Goal: Task Accomplishment & Management: Use online tool/utility

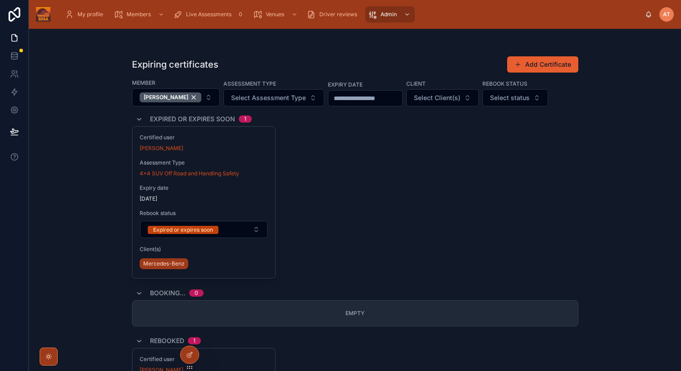
scroll to position [213, 0]
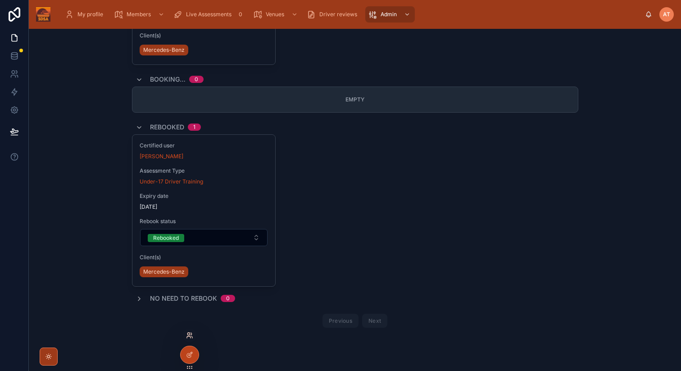
click at [190, 331] on icon at bounding box center [189, 334] width 7 height 7
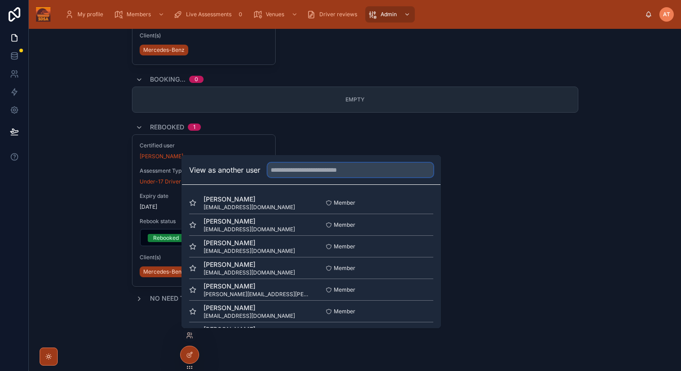
click at [324, 168] on input "text" at bounding box center [350, 170] width 166 height 14
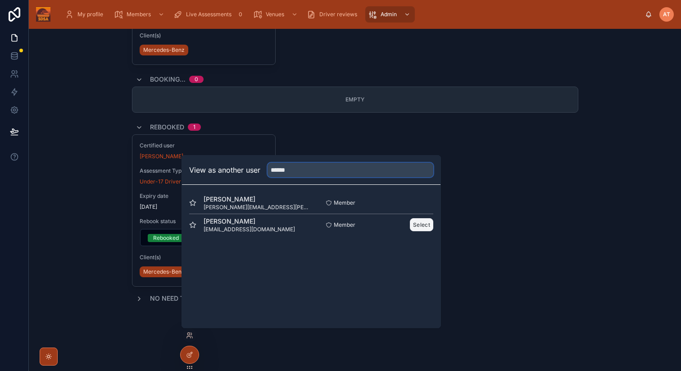
type input "******"
click at [421, 225] on button "Select" at bounding box center [421, 224] width 23 height 13
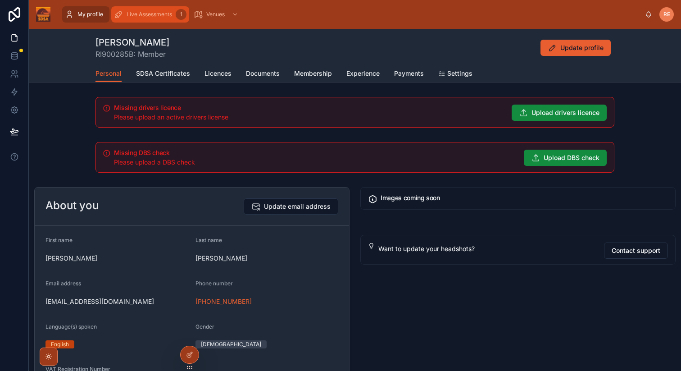
click at [161, 14] on span "Live Assessments" at bounding box center [149, 14] width 45 height 7
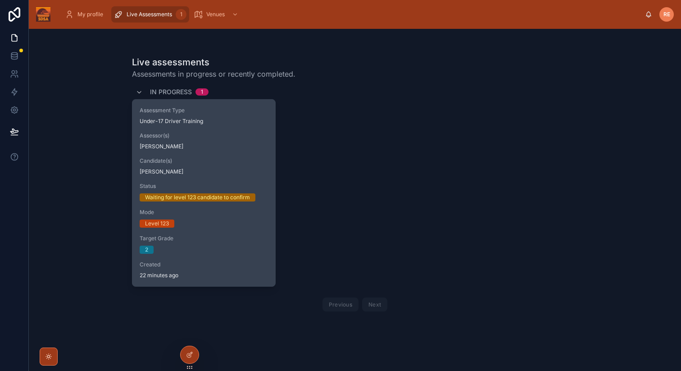
click at [240, 232] on div "Assessment Type Under-17 Driver Training Assessor(s) Ed Redfern Candidate(s) Ri…" at bounding box center [203, 192] width 143 height 186
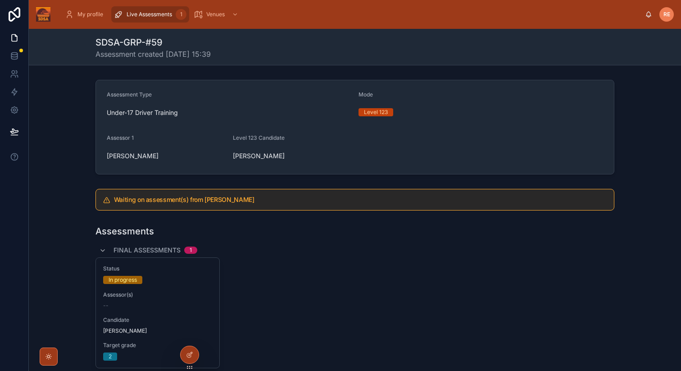
scroll to position [59, 0]
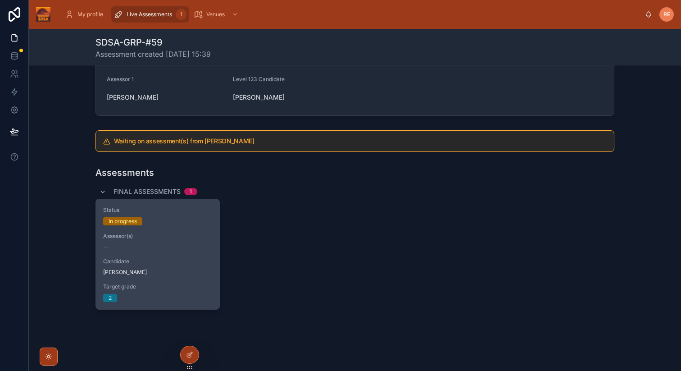
click at [161, 265] on div "Candidate Richard Edwards" at bounding box center [157, 267] width 109 height 18
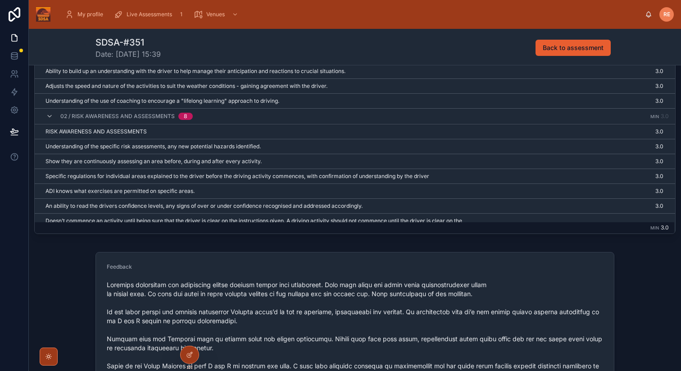
scroll to position [497, 0]
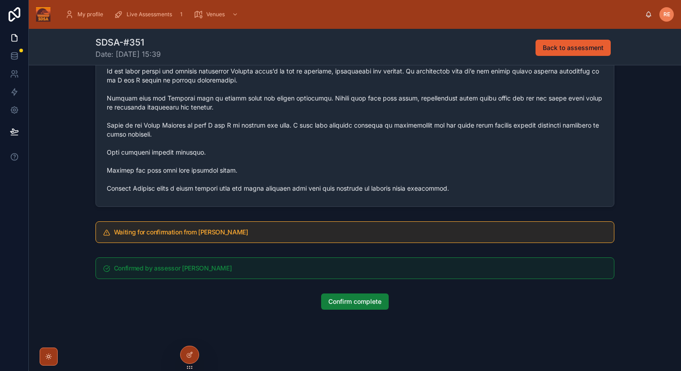
click at [350, 303] on span "Confirm complete" at bounding box center [354, 301] width 53 height 9
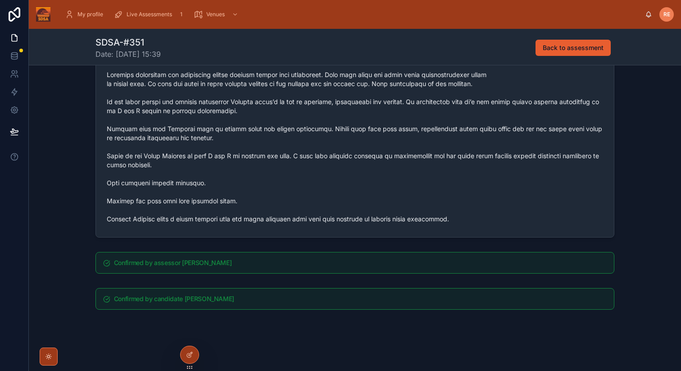
scroll to position [466, 0]
click at [190, 334] on icon at bounding box center [189, 334] width 7 height 7
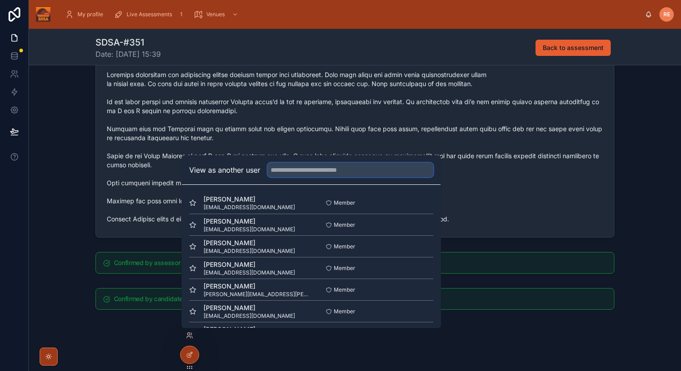
click at [297, 172] on input "text" at bounding box center [350, 170] width 166 height 14
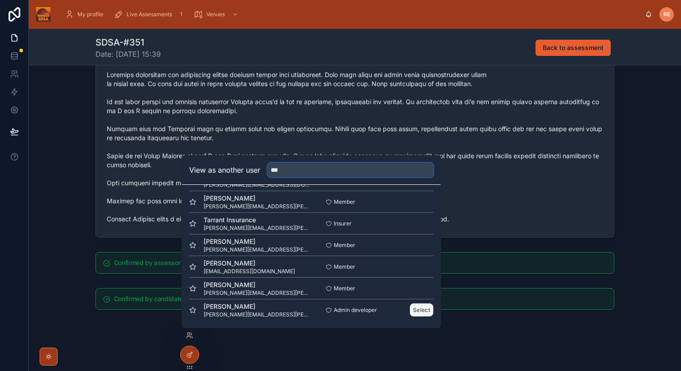
type input "***"
click at [422, 307] on button "Select" at bounding box center [421, 309] width 23 height 13
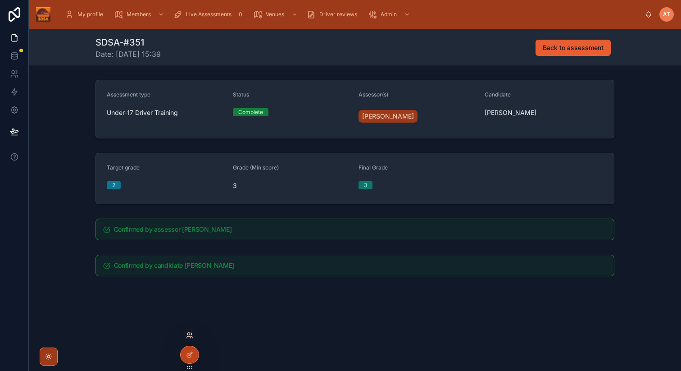
click at [190, 334] on icon at bounding box center [189, 334] width 7 height 7
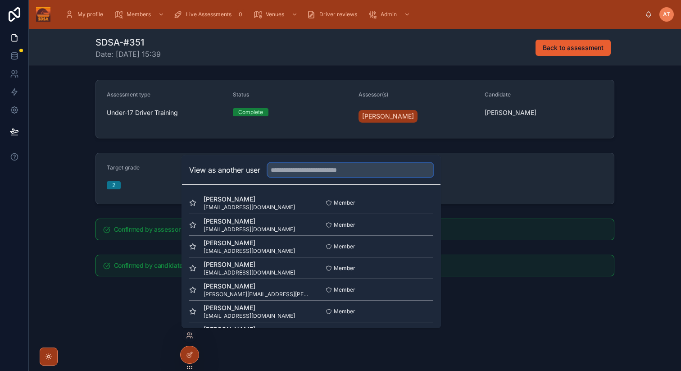
click at [283, 170] on input "text" at bounding box center [350, 170] width 166 height 14
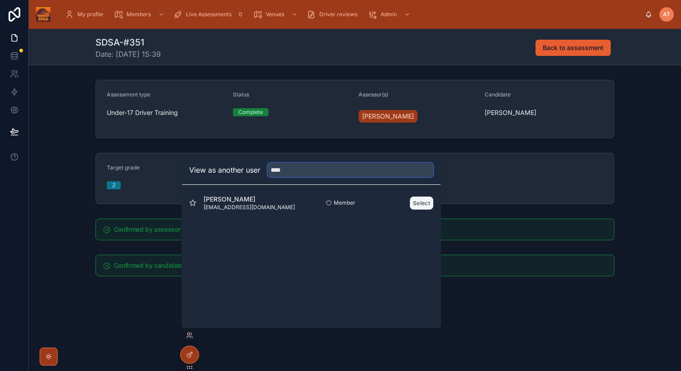
type input "****"
click at [414, 206] on button "Select" at bounding box center [421, 202] width 23 height 13
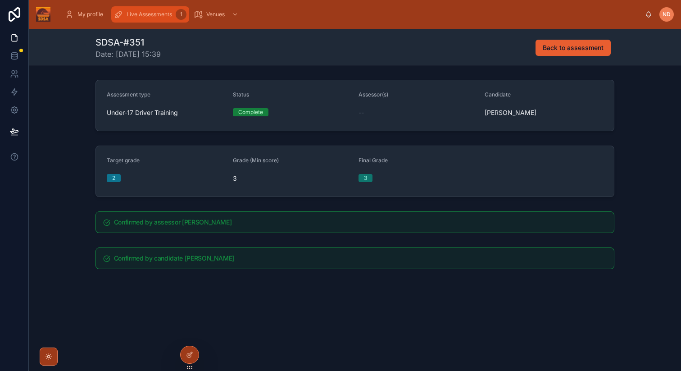
click at [154, 7] on div "Live Assessments 1" at bounding box center [150, 14] width 72 height 14
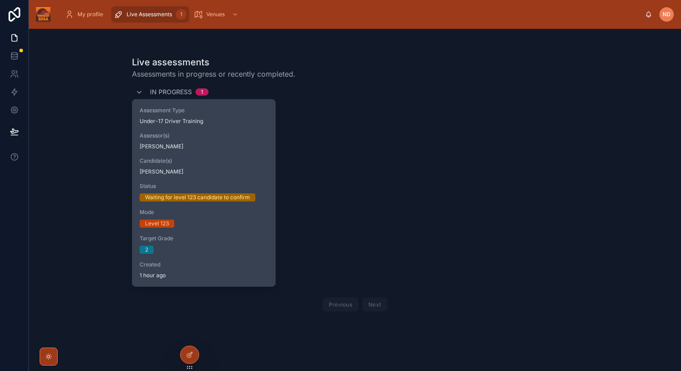
click at [221, 241] on span "Target Grade" at bounding box center [204, 238] width 129 height 7
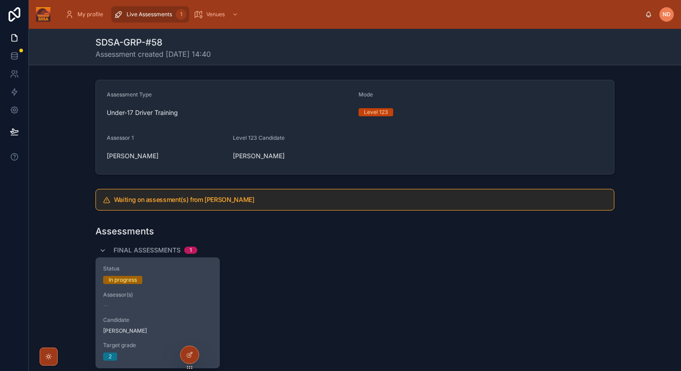
click at [178, 303] on div "--" at bounding box center [157, 305] width 109 height 7
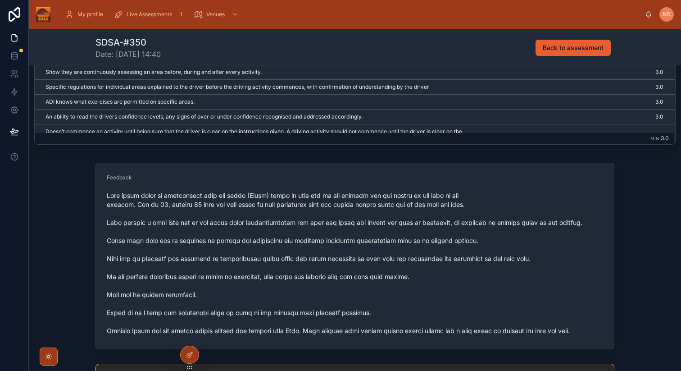
scroll to position [488, 0]
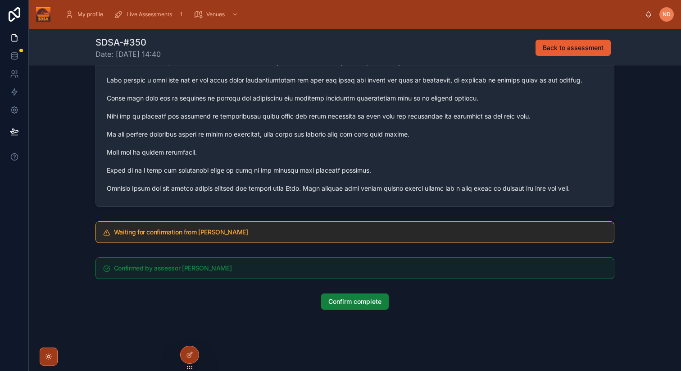
click at [346, 306] on button "Confirm complete" at bounding box center [355, 301] width 68 height 16
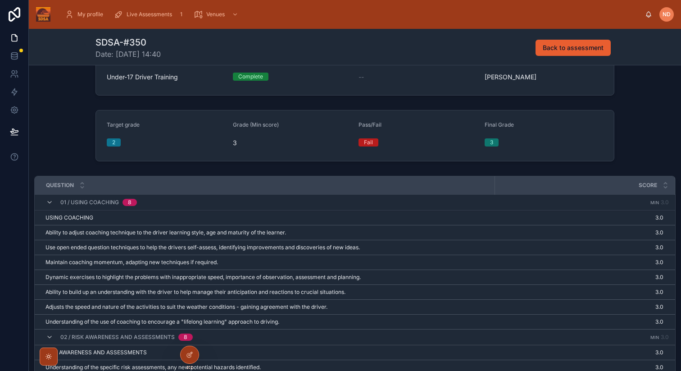
scroll to position [0, 0]
